Goal: Information Seeking & Learning: Learn about a topic

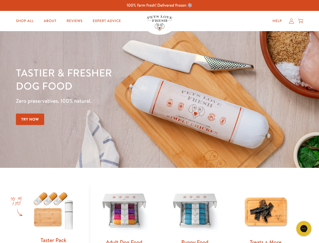
click at [160, 121] on div "Tastier & fresher dog food Zero preservatives. 100% natural. Try Now" at bounding box center [112, 99] width 192 height 67
click at [304, 228] on icon "Gorgias live chat" at bounding box center [304, 228] width 5 height 5
